Goal: Navigation & Orientation: Go to known website

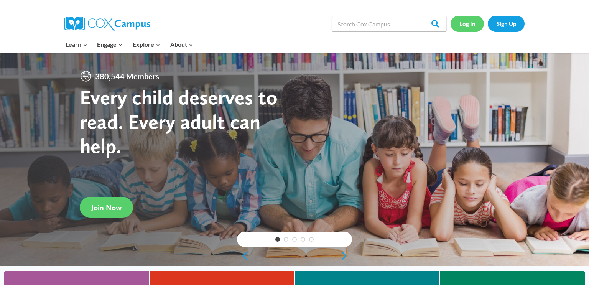
click at [466, 24] on link "Log In" at bounding box center [467, 24] width 33 height 16
click at [476, 15] on div "Log In Sign Up" at bounding box center [488, 24] width 74 height 25
click at [474, 25] on link "Log In" at bounding box center [467, 24] width 33 height 16
